Goal: Task Accomplishment & Management: Use online tool/utility

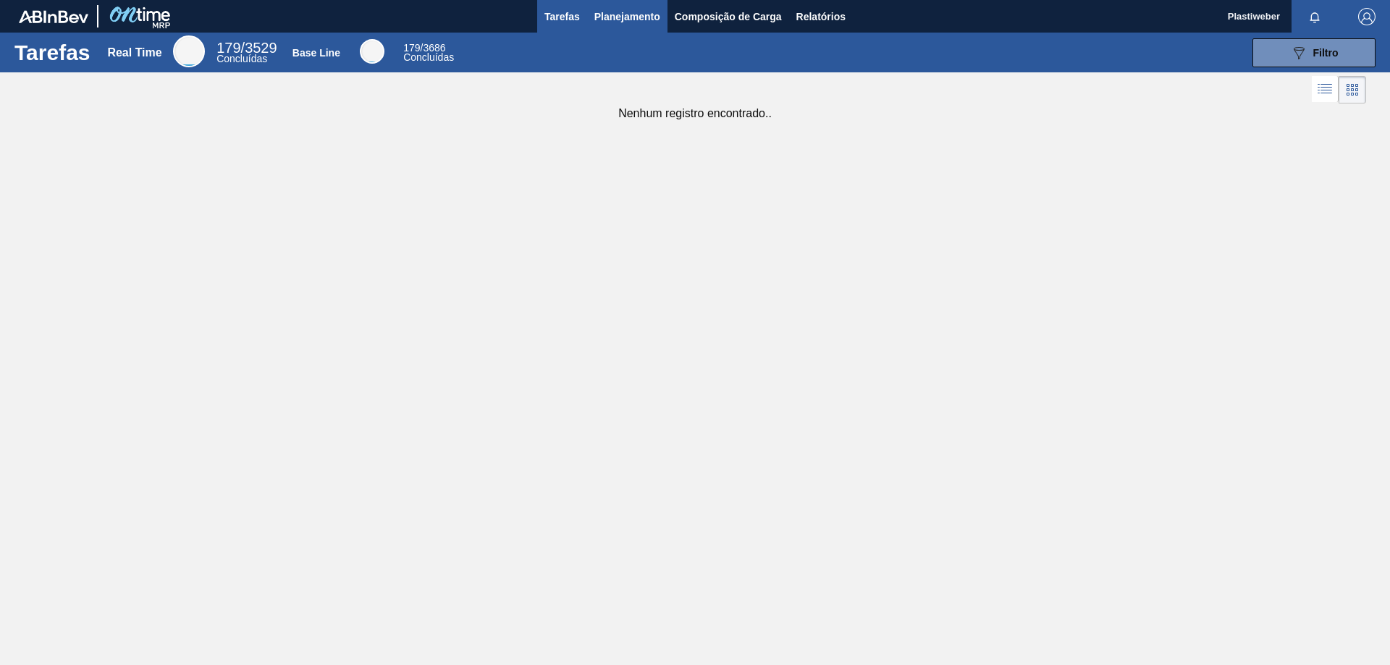
click at [643, 23] on span "Planejamento" at bounding box center [627, 16] width 66 height 17
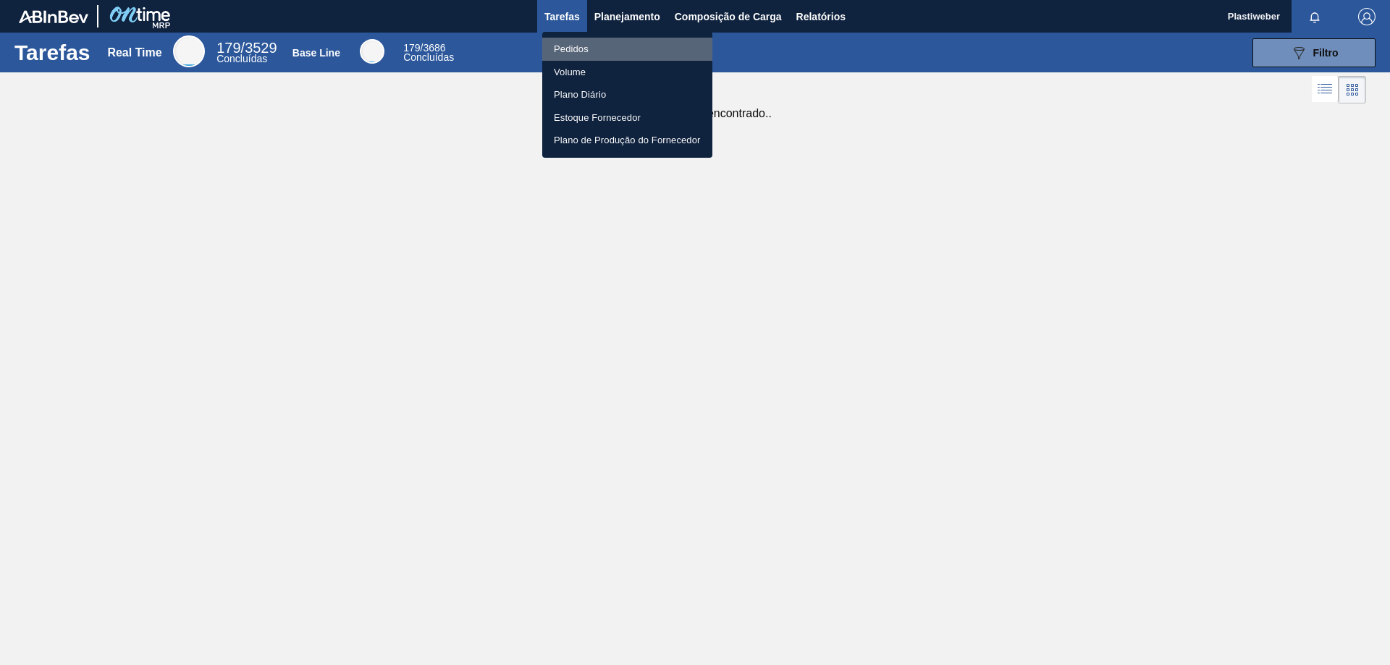
click at [570, 43] on li "Pedidos" at bounding box center [627, 49] width 170 height 23
